Goal: Transaction & Acquisition: Book appointment/travel/reservation

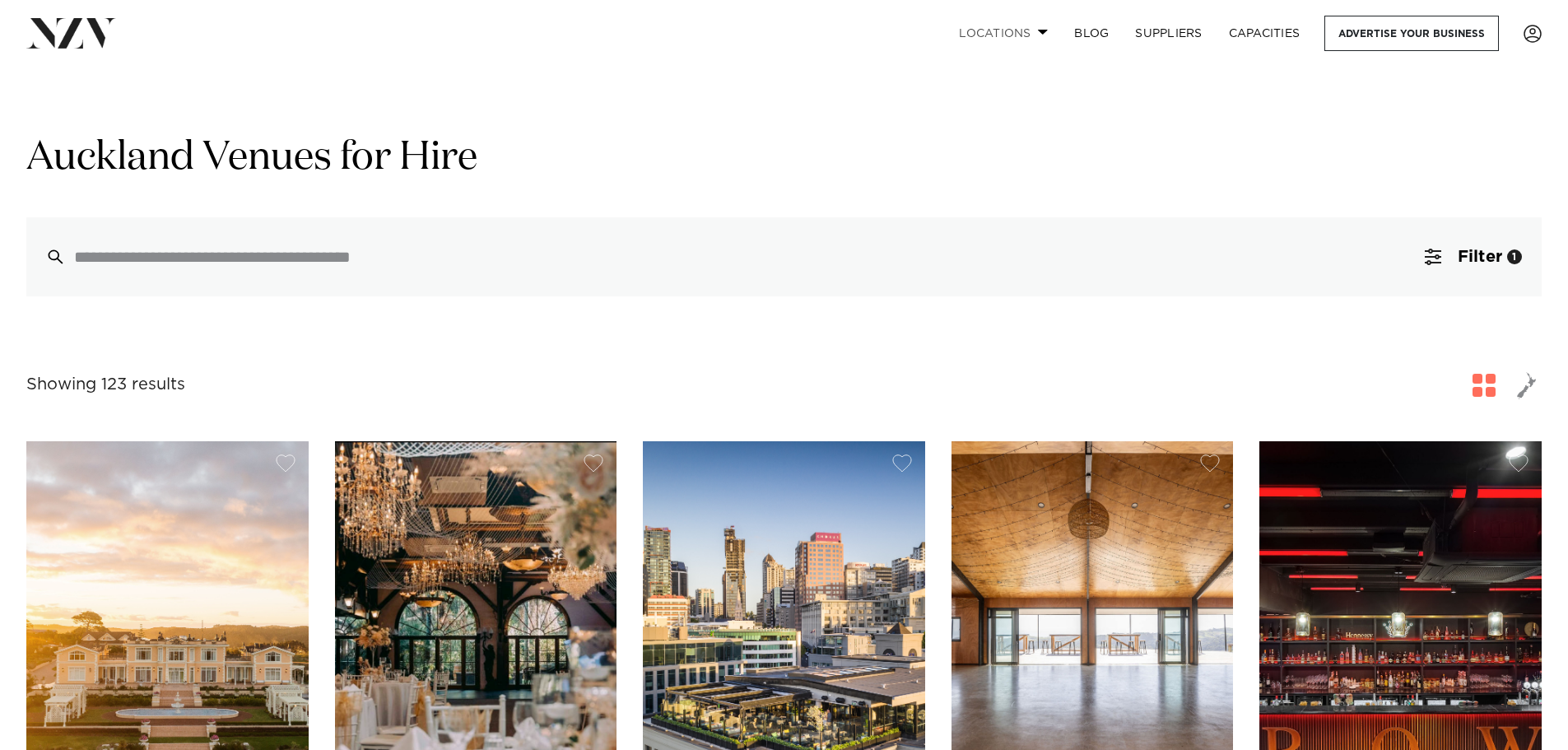
click at [1039, 27] on link "Locations" at bounding box center [1002, 33] width 115 height 35
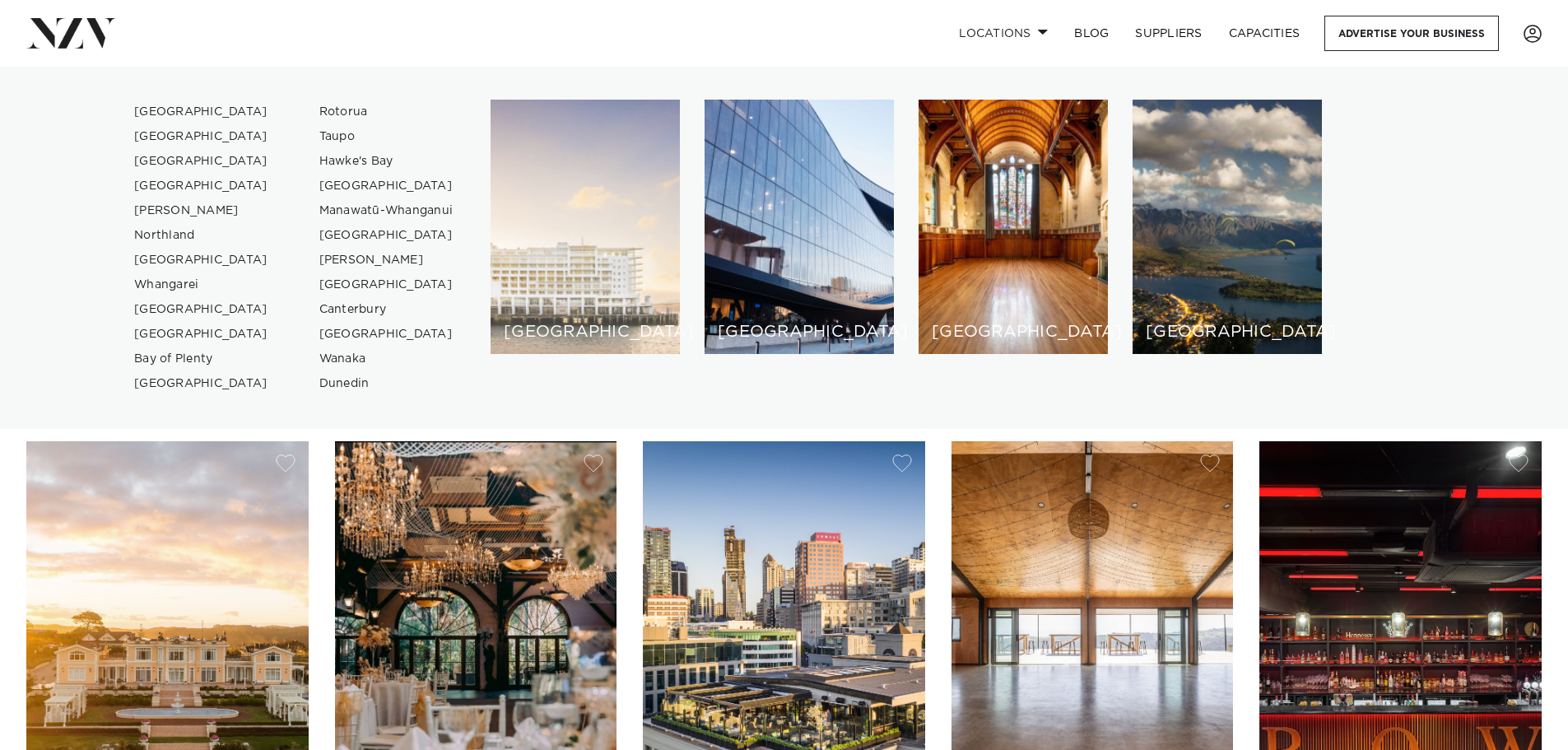
click at [576, 221] on div "[GEOGRAPHIC_DATA]" at bounding box center [585, 226] width 189 height 255
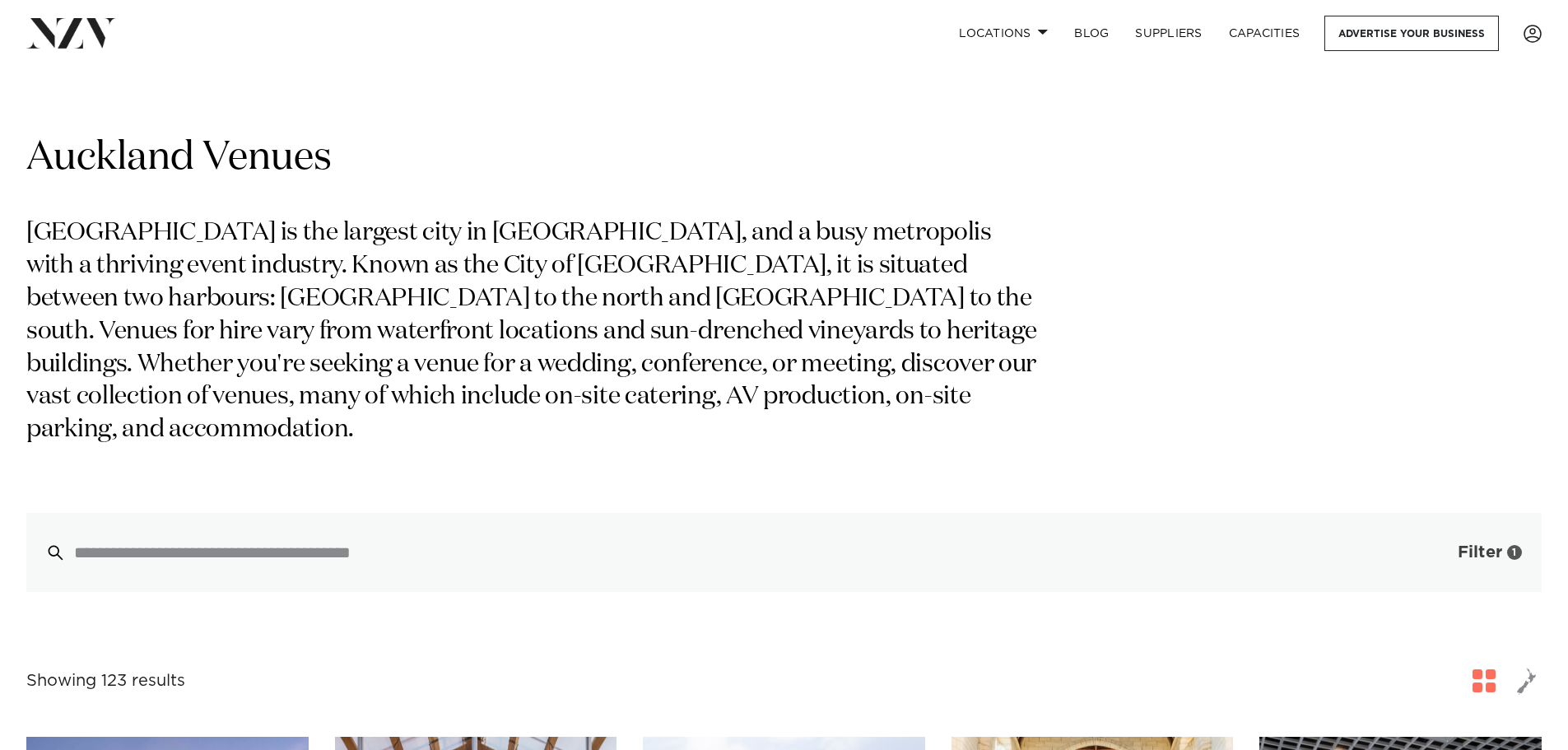
click at [1470, 544] on span "Filter" at bounding box center [1479, 551] width 44 height 16
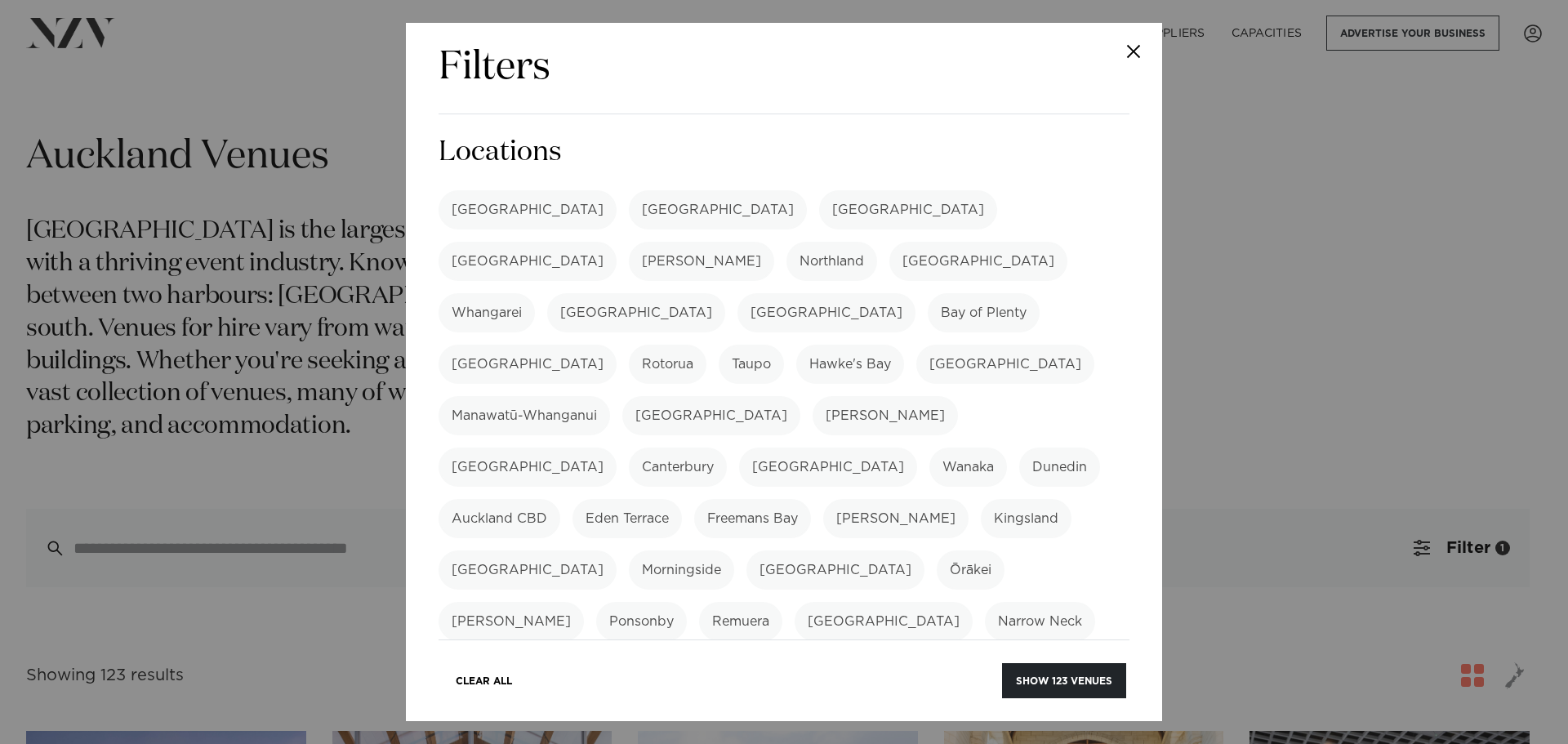
click at [497, 207] on label "[GEOGRAPHIC_DATA]" at bounding box center [528, 210] width 178 height 39
click at [1132, 47] on button "Close" at bounding box center [1133, 51] width 57 height 57
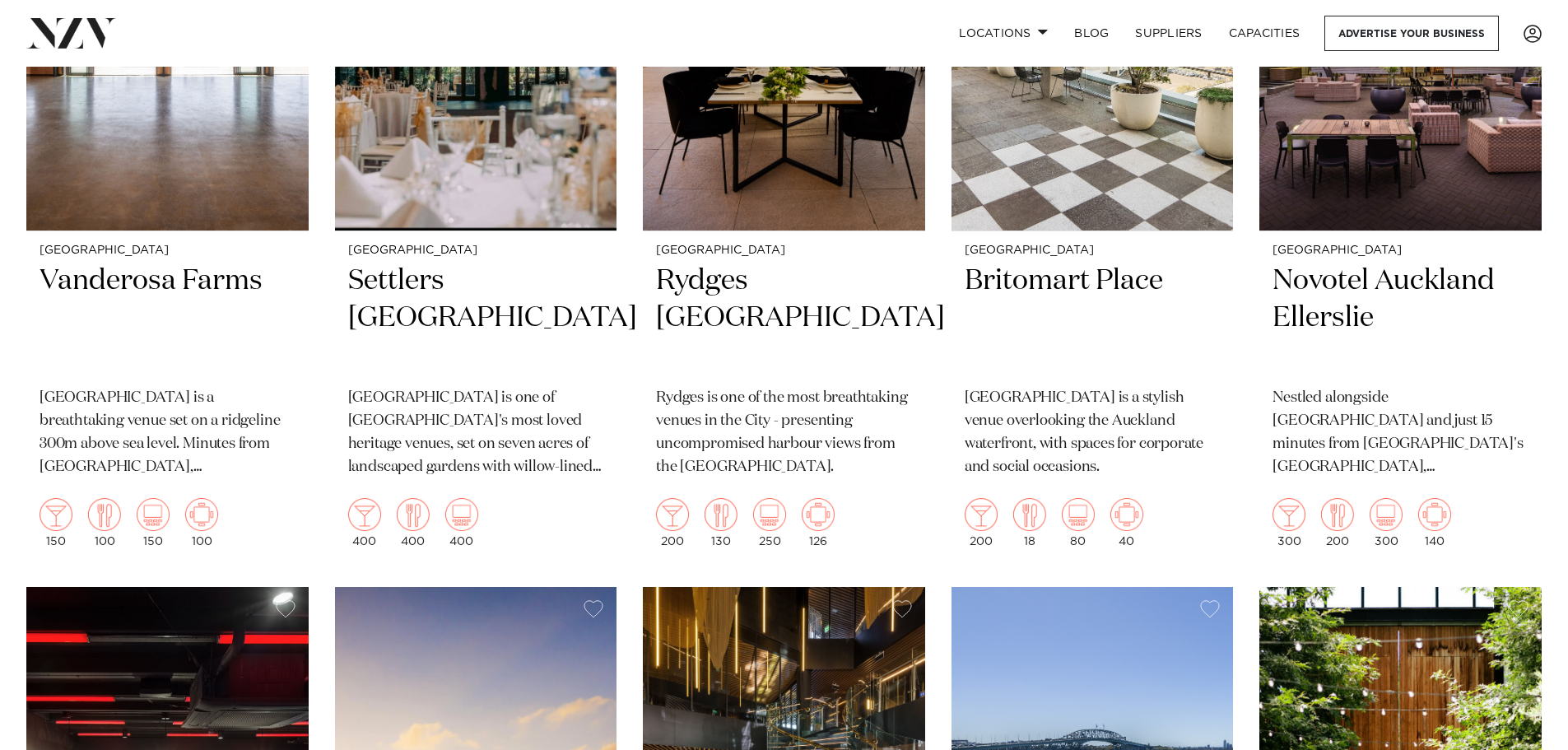
scroll to position [3539, 0]
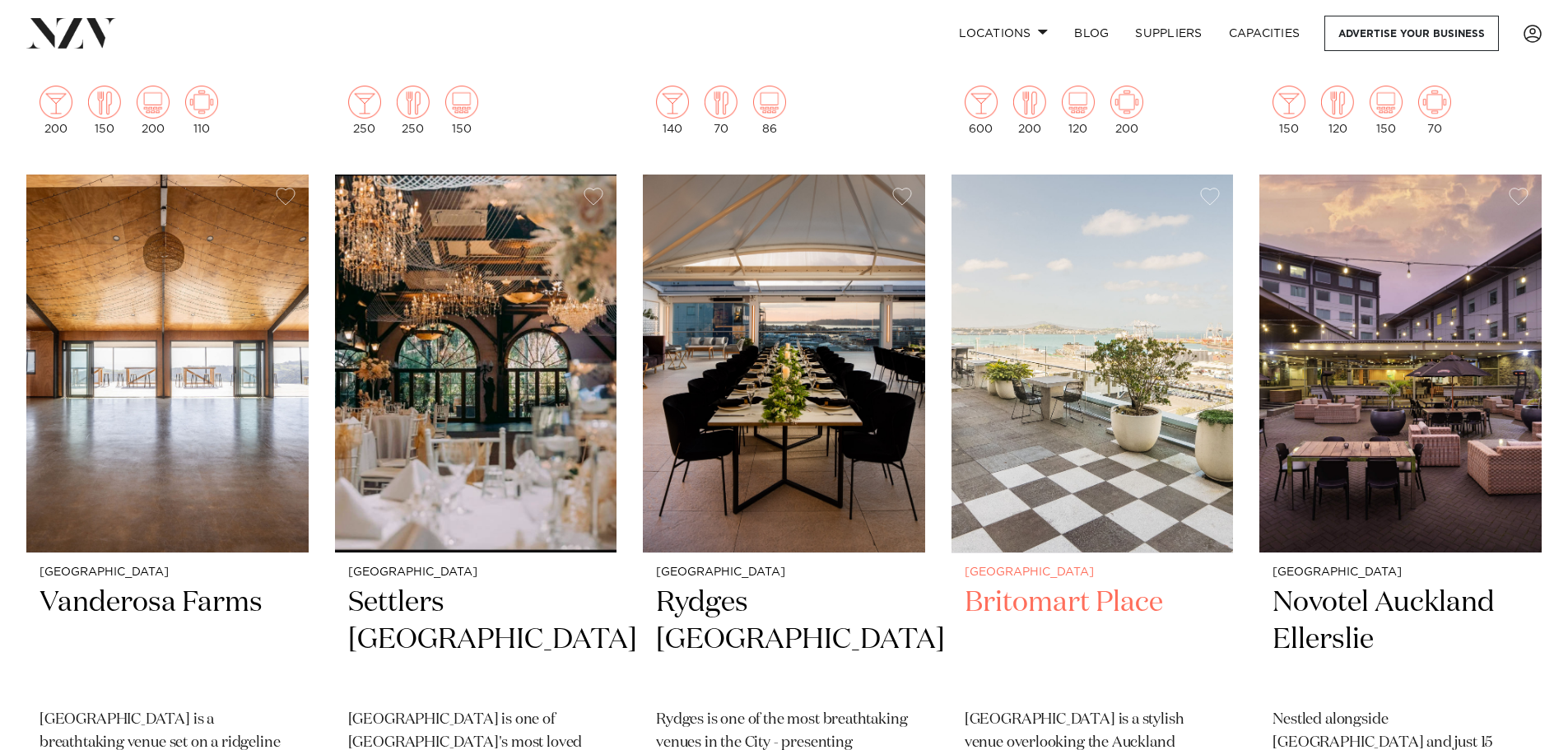
click at [1107, 584] on h2 "Britomart Place" at bounding box center [1092, 640] width 256 height 111
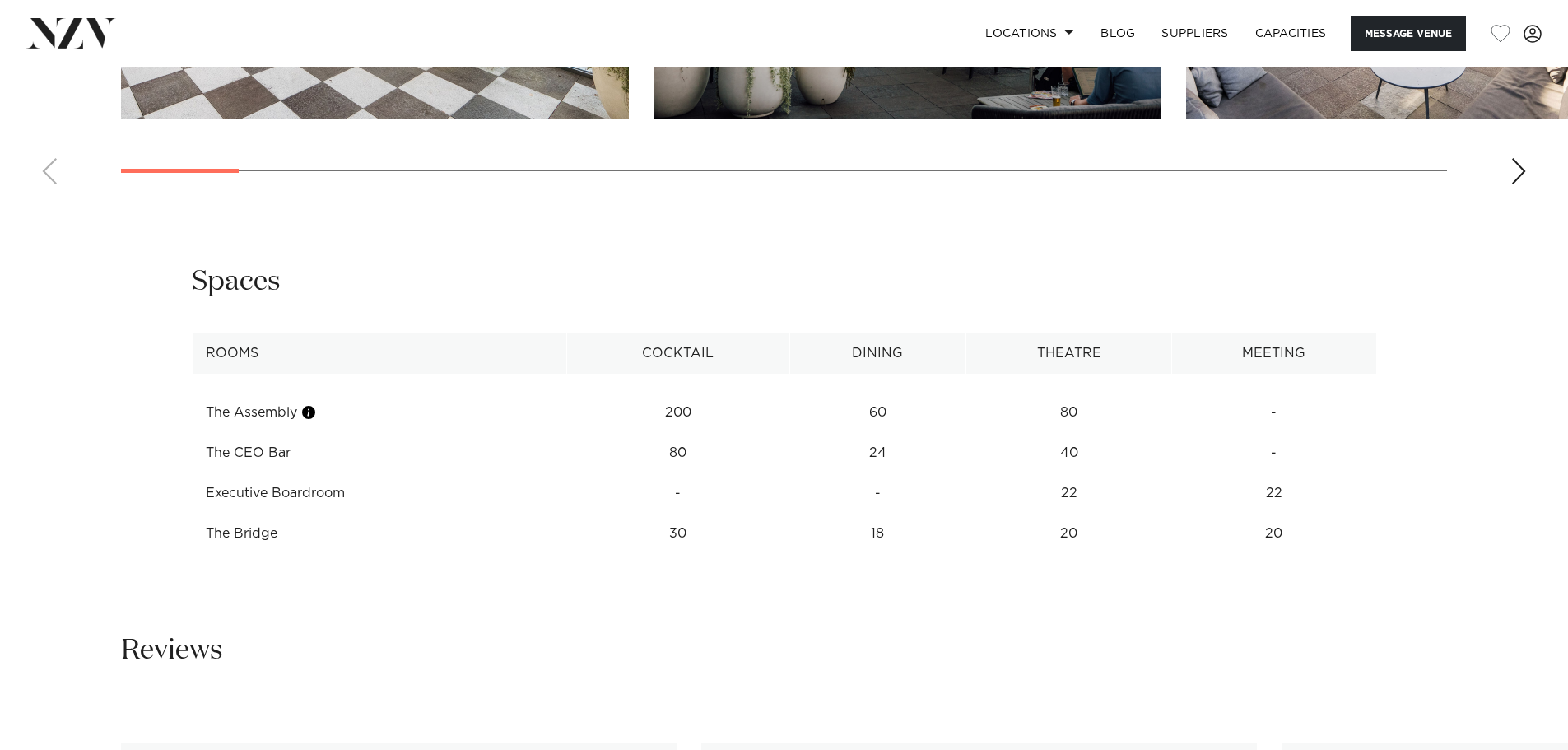
scroll to position [2140, 0]
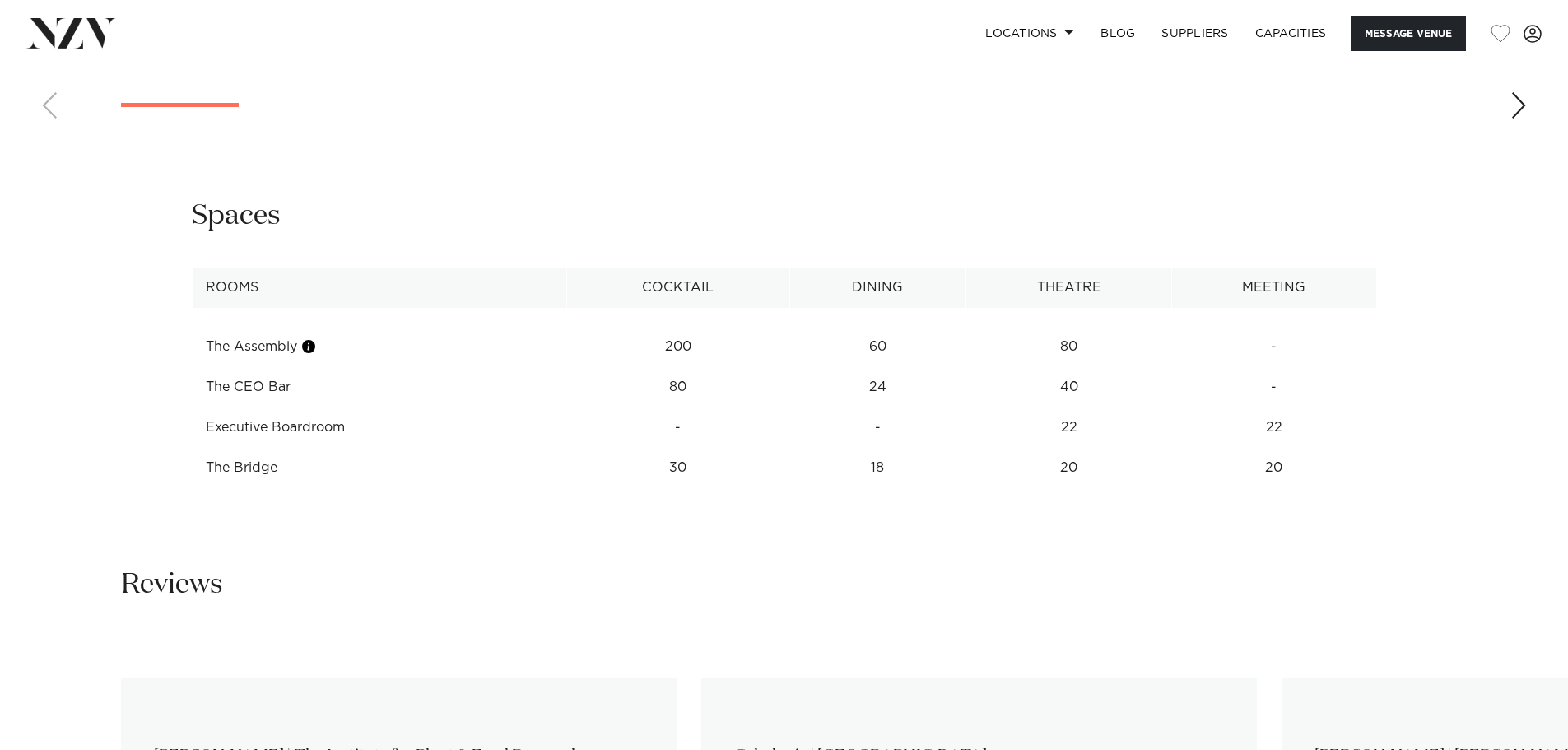
click at [262, 470] on td "The Bridge" at bounding box center [379, 468] width 376 height 41
click at [258, 378] on td "The CEO Bar" at bounding box center [379, 387] width 376 height 41
click at [266, 393] on td "The CEO Bar" at bounding box center [379, 387] width 376 height 41
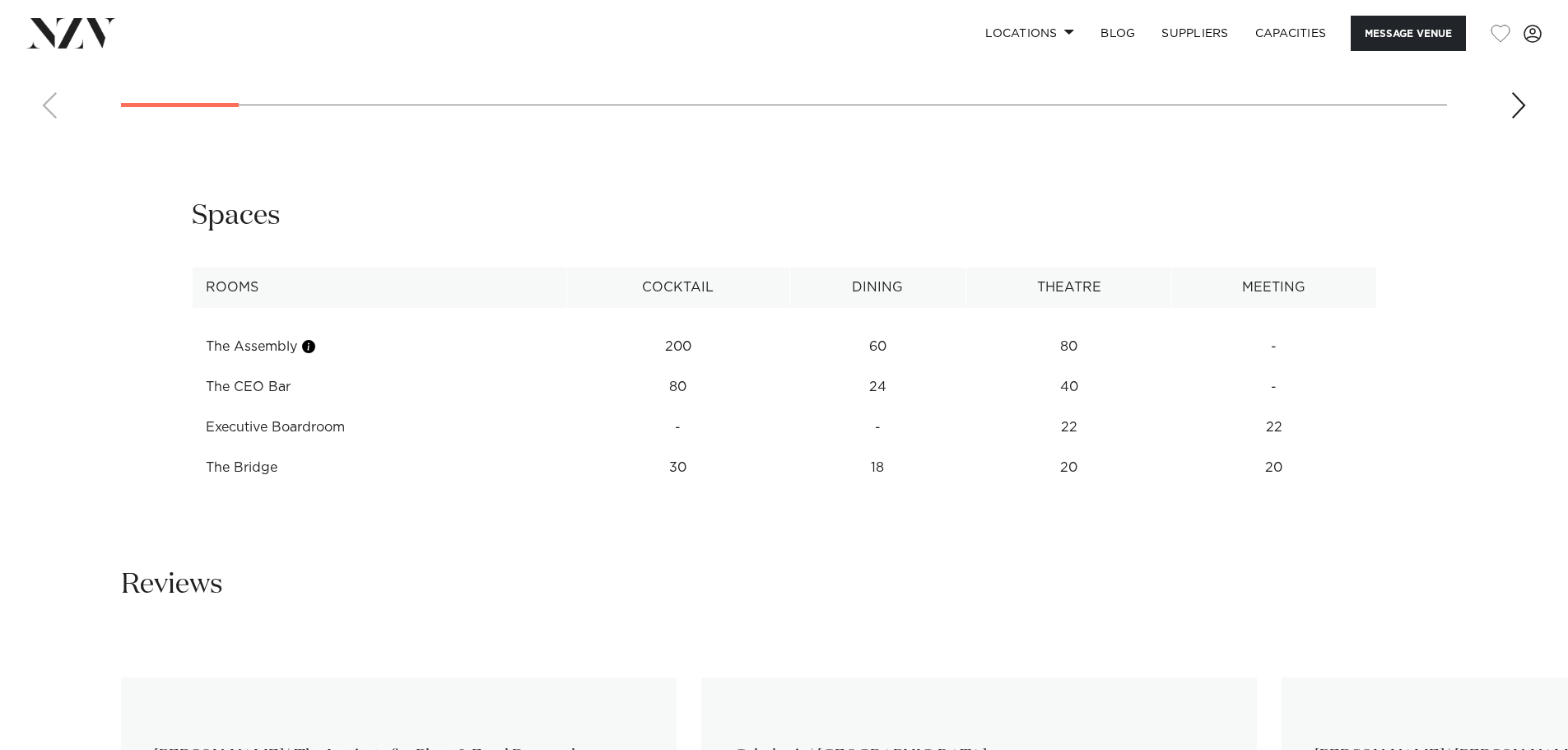
click at [266, 393] on td "The CEO Bar" at bounding box center [379, 387] width 376 height 41
click at [229, 387] on td "The CEO Bar" at bounding box center [379, 387] width 376 height 41
click at [674, 367] on td "80" at bounding box center [679, 346] width 223 height 41
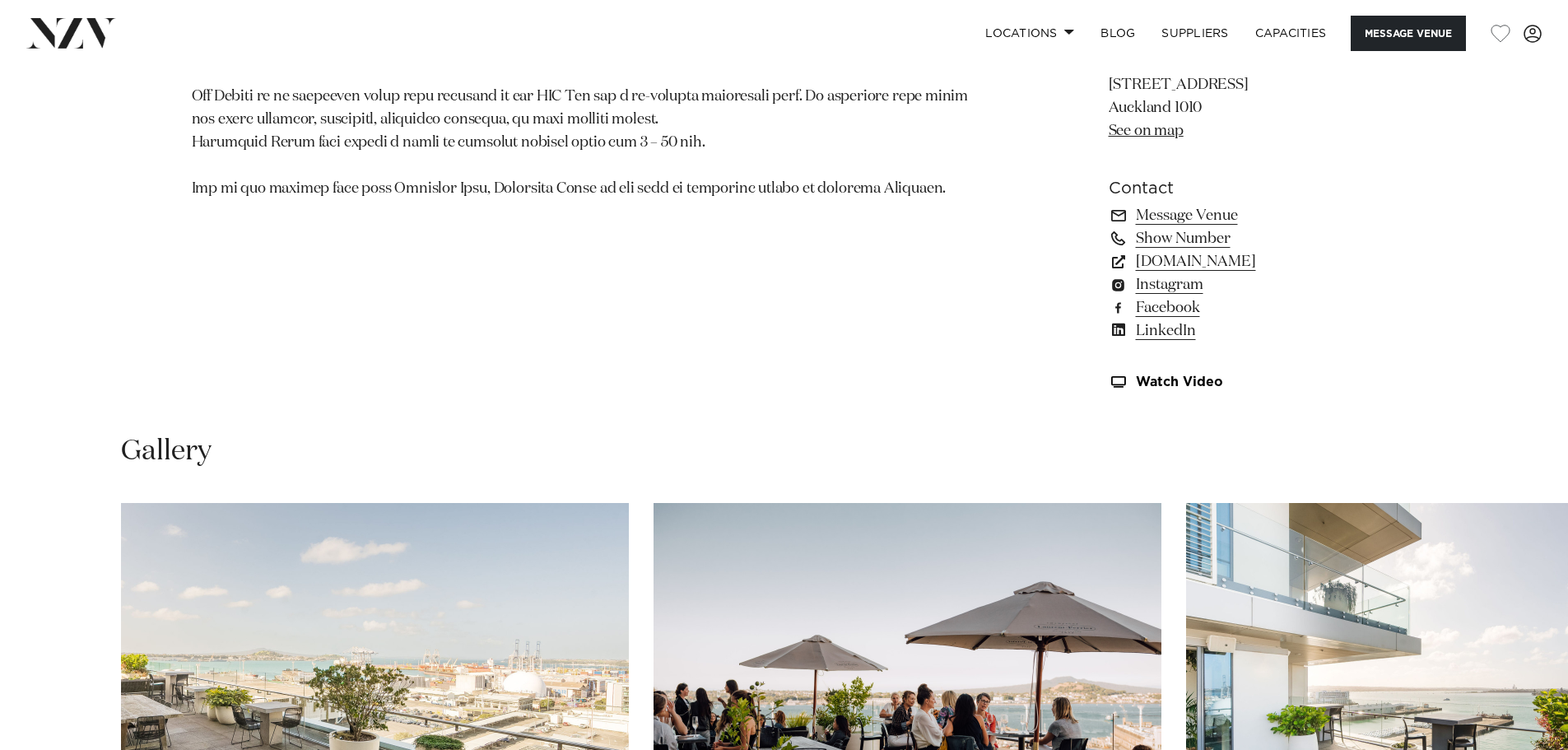
scroll to position [1481, 0]
